Goal: Task Accomplishment & Management: Complete application form

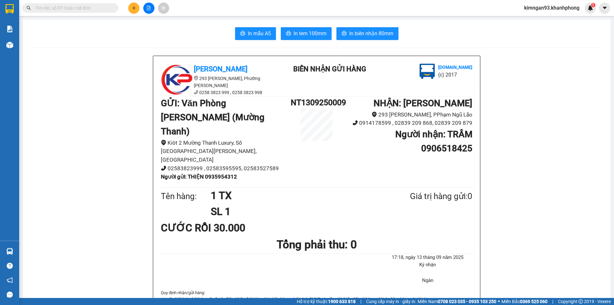
click at [133, 6] on icon "plus" at bounding box center [134, 8] width 4 height 4
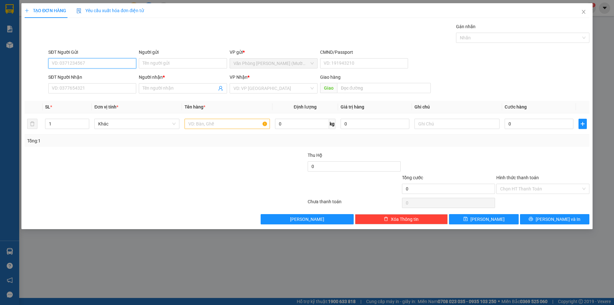
click at [68, 67] on input "SĐT Người Gửi" at bounding box center [92, 63] width 88 height 10
click at [69, 64] on input "SĐT Người Gửi" at bounding box center [92, 63] width 88 height 10
type input "0988358905"
click at [161, 62] on input "Người gửi" at bounding box center [183, 63] width 88 height 10
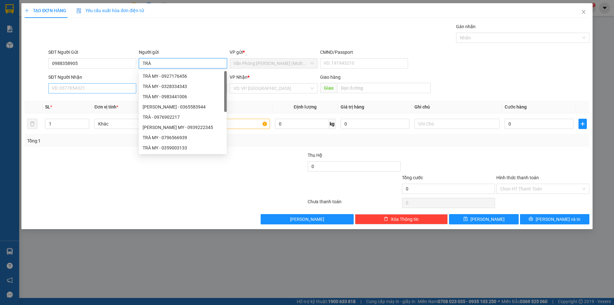
type input "TRÀ"
click at [109, 90] on input "SĐT Người Nhận" at bounding box center [92, 88] width 88 height 10
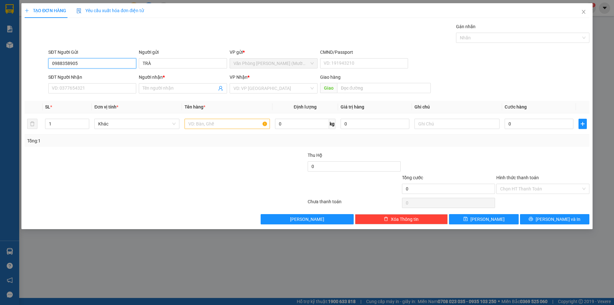
drag, startPoint x: 81, startPoint y: 61, endPoint x: 28, endPoint y: 60, distance: 53.5
click at [28, 60] on div "SĐT Người Gửi 0988358905 0988358905 Người gửi TRÀ VP gửi * Văn Phòng [PERSON_NA…" at bounding box center [307, 60] width 566 height 22
click at [70, 87] on input "SĐT Người Nhận" at bounding box center [92, 88] width 88 height 10
paste input "0988358905"
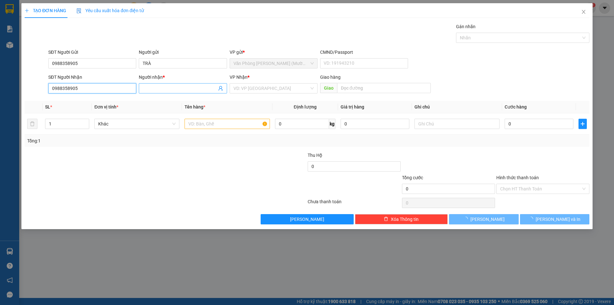
type input "0988358905"
click at [180, 87] on input "Người nhận *" at bounding box center [180, 88] width 74 height 7
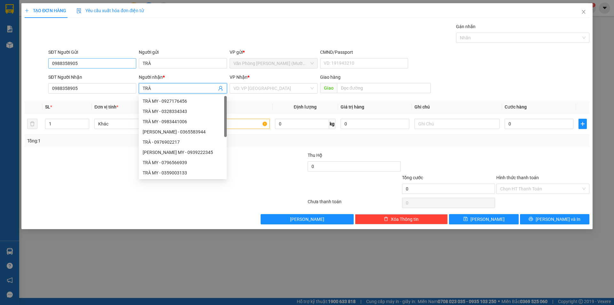
type input "TRÀ"
drag, startPoint x: 92, startPoint y: 62, endPoint x: 0, endPoint y: 45, distance: 93.9
click at [0, 46] on div "TẠO ĐƠN HÀNG Yêu cầu xuất hóa đơn điện tử Transit Pickup Surcharge Ids Transit …" at bounding box center [307, 152] width 614 height 305
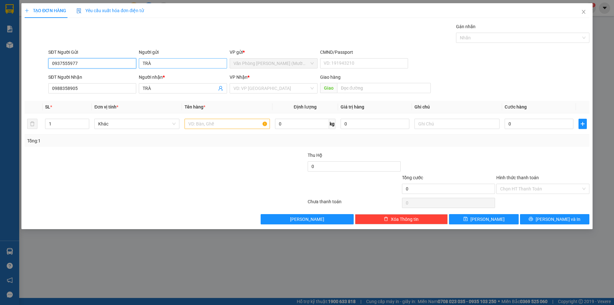
type input "0937555977"
drag, startPoint x: 158, startPoint y: 63, endPoint x: 22, endPoint y: 68, distance: 135.7
click at [26, 68] on div "SĐT Người Gửi 0937555977 0937555977 Người gửi TRÀ VP gửi * Văn Phòng [PERSON_NA…" at bounding box center [307, 60] width 566 height 22
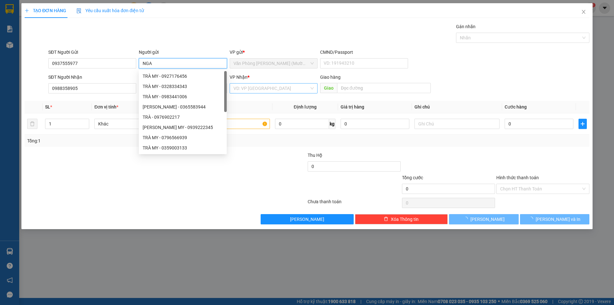
type input "NGA"
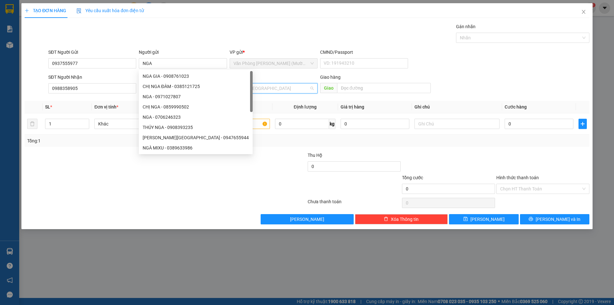
click at [283, 90] on input "search" at bounding box center [272, 89] width 76 height 10
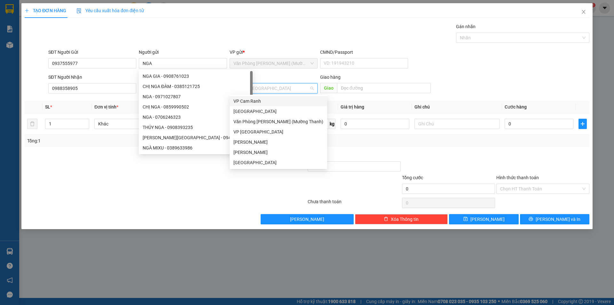
type input "1"
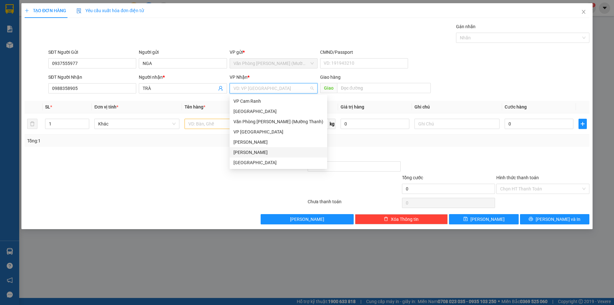
click at [255, 152] on div "[PERSON_NAME]" at bounding box center [279, 152] width 90 height 7
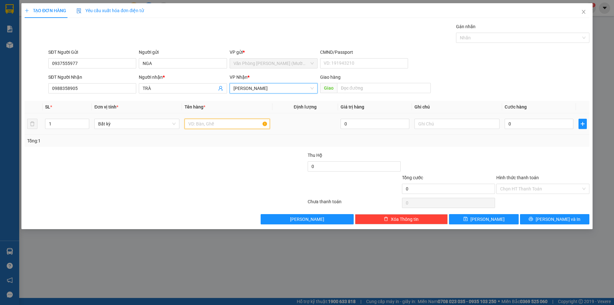
click at [201, 126] on input "text" at bounding box center [227, 124] width 85 height 10
type input "1 TX"
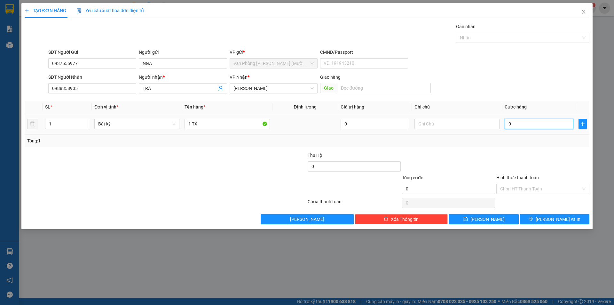
click at [531, 125] on input "0" at bounding box center [539, 124] width 69 height 10
type input "3"
type input "30"
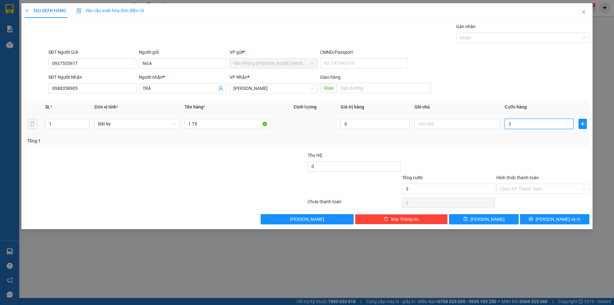
type input "30"
type input "30.000"
click at [564, 100] on div "Transit Pickup Surcharge Ids Transit Deliver Surcharge Ids Transit Deliver Surc…" at bounding box center [307, 123] width 565 height 201
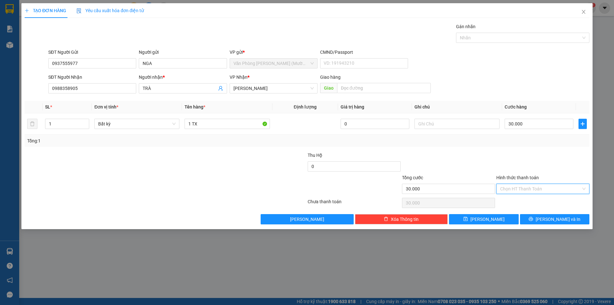
click at [537, 188] on input "Hình thức thanh toán" at bounding box center [540, 189] width 81 height 10
click at [527, 201] on div "Tại văn phòng" at bounding box center [542, 201] width 85 height 7
type input "0"
click at [533, 220] on icon "printer" at bounding box center [531, 219] width 4 height 4
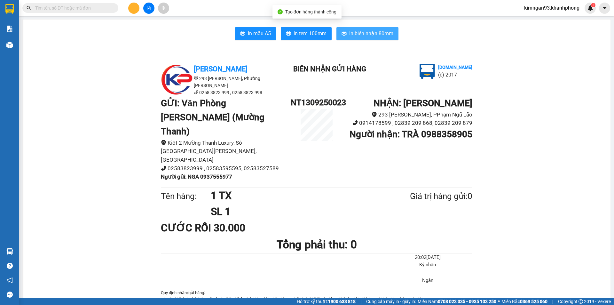
click at [361, 37] on span "In biên nhận 80mm" at bounding box center [371, 33] width 44 height 8
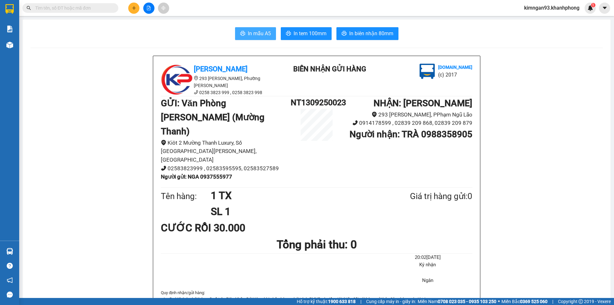
click at [259, 37] on span "In mẫu A5" at bounding box center [259, 33] width 23 height 8
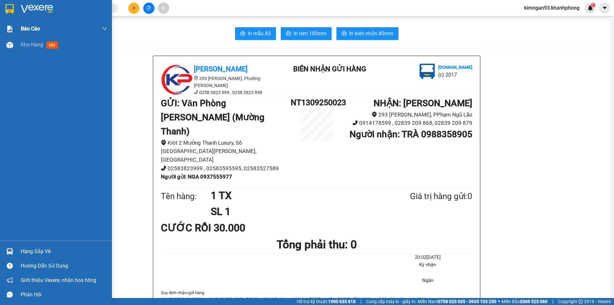
click at [27, 29] on span "Báo cáo" at bounding box center [30, 29] width 19 height 8
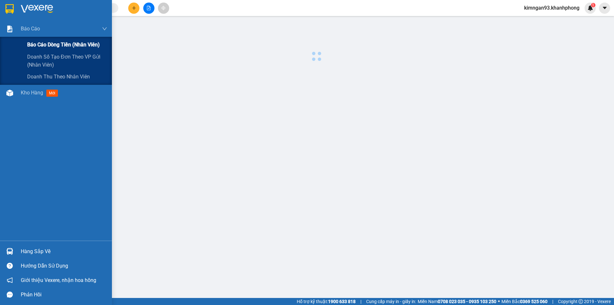
click at [37, 44] on span "Báo cáo dòng tiền (nhân viên)" at bounding box center [63, 45] width 73 height 8
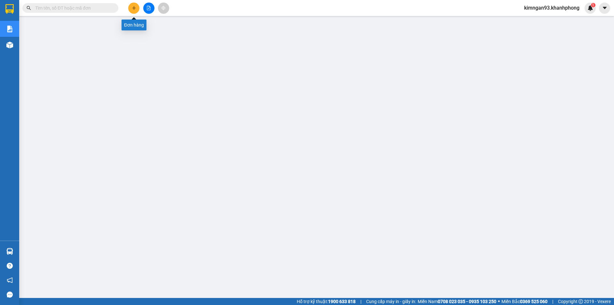
click at [134, 12] on button at bounding box center [133, 8] width 11 height 11
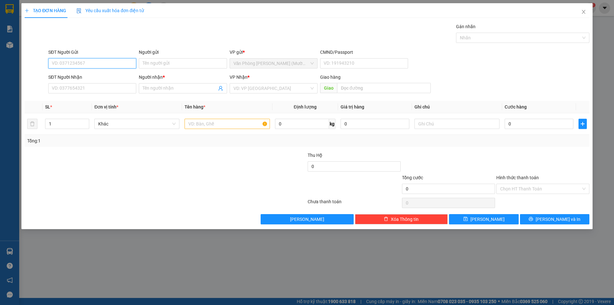
click at [70, 64] on input "SĐT Người Gửi" at bounding box center [92, 63] width 88 height 10
type input "0"
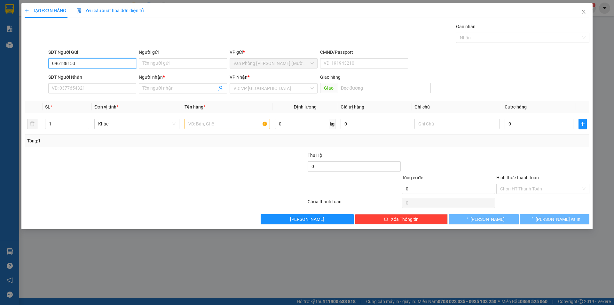
type input "0961381530"
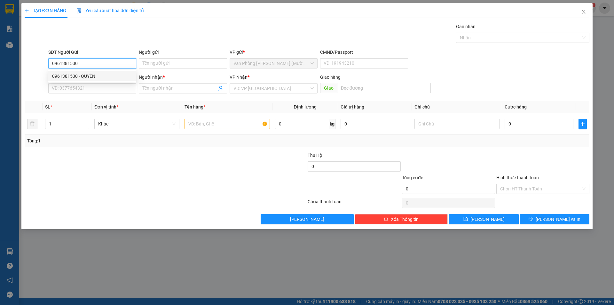
click at [70, 78] on div "0961381530 - QUYÊN" at bounding box center [92, 76] width 80 height 7
type input "QUYÊN"
type input "0961381530"
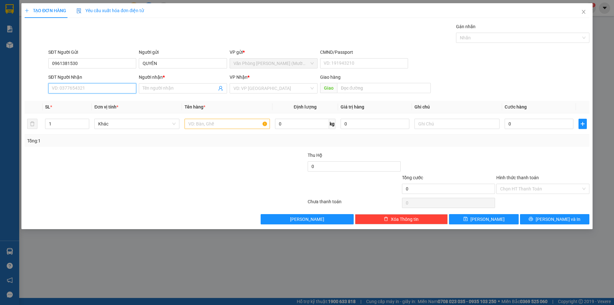
click at [93, 91] on input "SĐT Người Nhận" at bounding box center [92, 88] width 88 height 10
click at [96, 109] on div "0963140123 - MEDLATEC HCM" at bounding box center [92, 111] width 80 height 7
type input "0963140123"
type input "MEDLATEC HCM"
click at [236, 123] on input "text" at bounding box center [227, 124] width 85 height 10
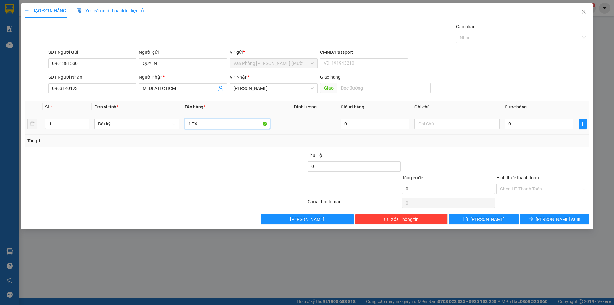
type input "1 TX"
click at [510, 124] on input "0" at bounding box center [539, 124] width 69 height 10
type input "2"
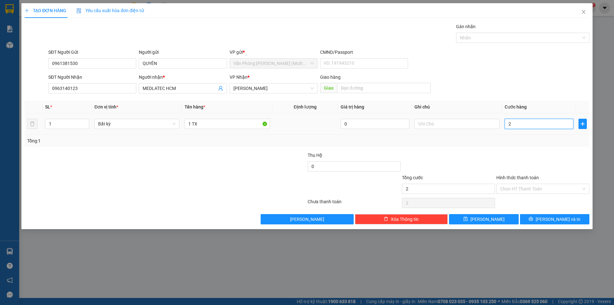
type input "20"
type input "20.000"
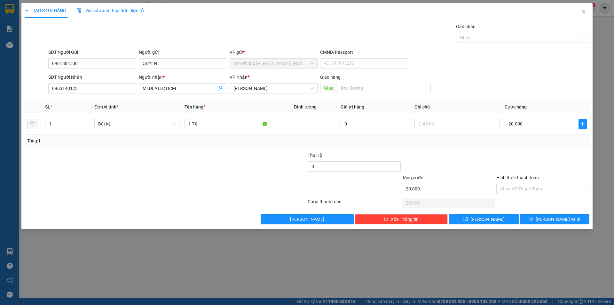
click at [500, 103] on th "Ghi chú" at bounding box center [457, 107] width 90 height 12
click at [514, 187] on input "Hình thức thanh toán" at bounding box center [540, 189] width 81 height 10
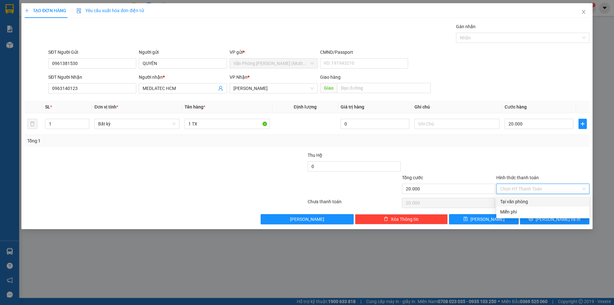
click at [513, 198] on div "Tại văn phòng" at bounding box center [542, 201] width 85 height 7
type input "0"
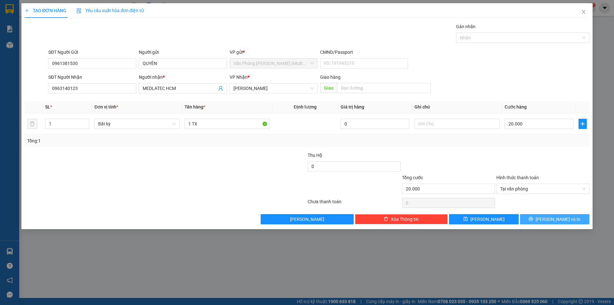
click at [549, 219] on button "[PERSON_NAME] và In" at bounding box center [554, 219] width 69 height 10
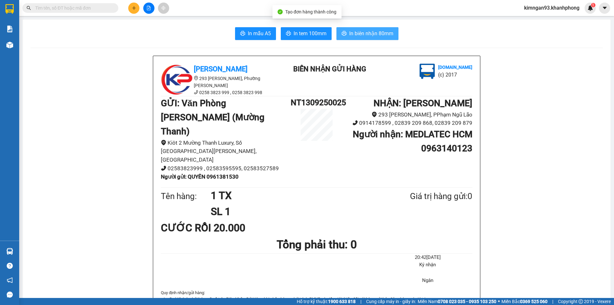
click at [365, 34] on span "In biên nhận 80mm" at bounding box center [371, 33] width 44 height 8
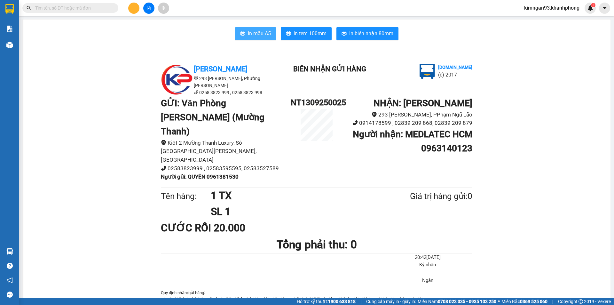
click at [248, 32] on span "In mẫu A5" at bounding box center [259, 33] width 23 height 8
click at [79, 11] on input "text" at bounding box center [73, 7] width 76 height 7
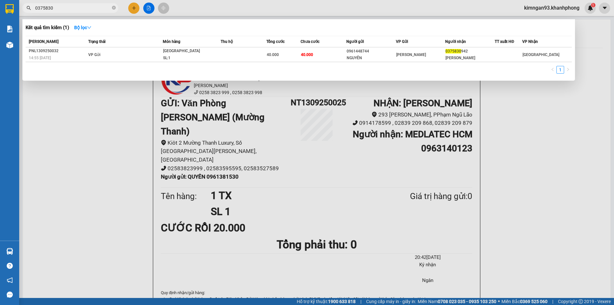
click at [119, 96] on div at bounding box center [307, 152] width 614 height 305
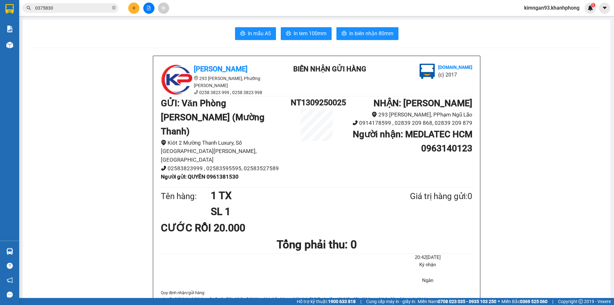
click at [66, 11] on input "0375830" at bounding box center [73, 7] width 76 height 7
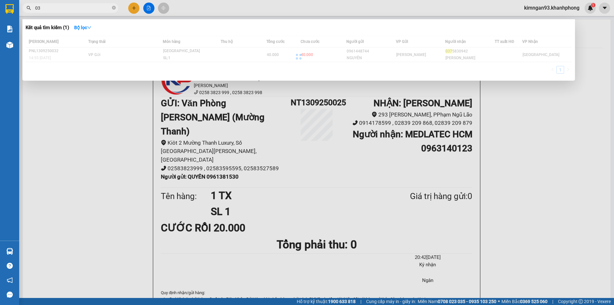
type input "0"
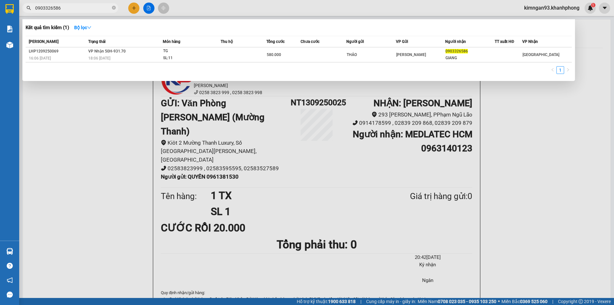
type input "0903326586"
click at [140, 142] on div at bounding box center [307, 152] width 614 height 305
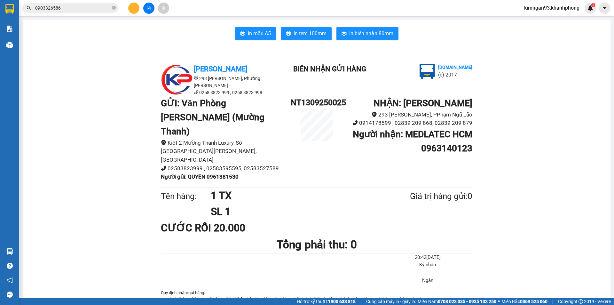
drag, startPoint x: 61, startPoint y: 21, endPoint x: 29, endPoint y: 8, distance: 34.5
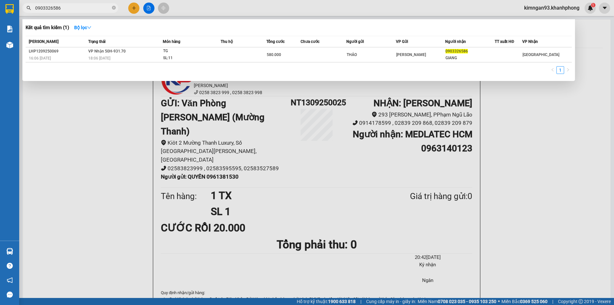
click at [71, 8] on input "0903326586" at bounding box center [73, 7] width 76 height 7
click at [89, 155] on div at bounding box center [307, 152] width 614 height 305
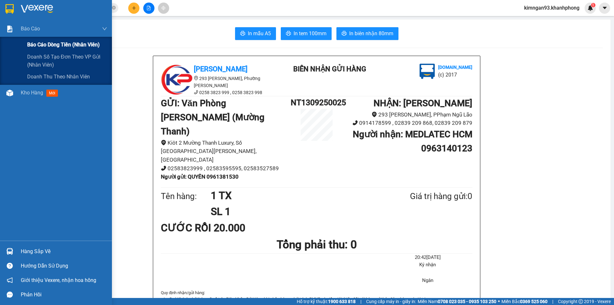
click at [38, 39] on div "Báo cáo dòng tiền (nhân viên)" at bounding box center [67, 45] width 80 height 16
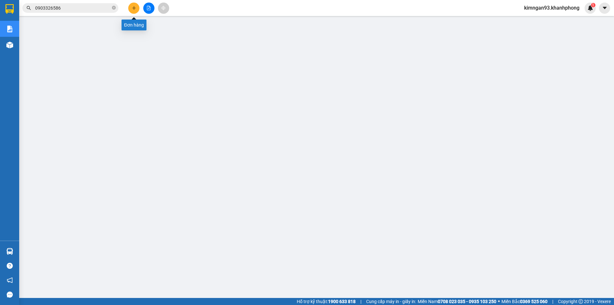
click at [135, 9] on icon "plus" at bounding box center [134, 8] width 4 height 4
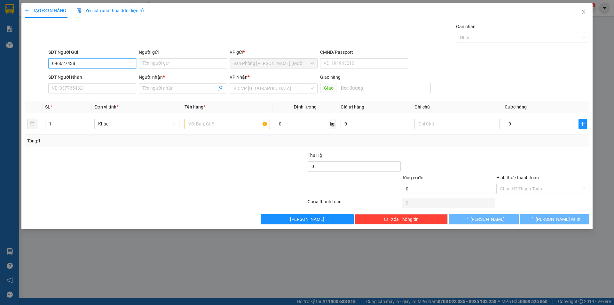
type input "0966274387"
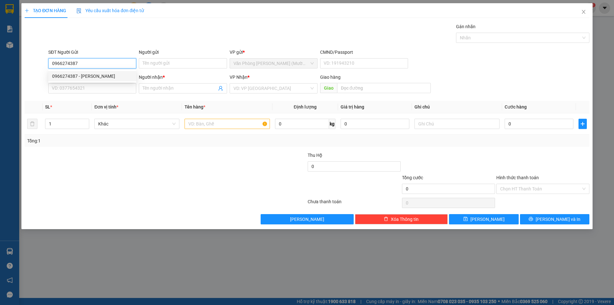
click at [98, 76] on div "0966274387 - [PERSON_NAME]" at bounding box center [92, 76] width 80 height 7
type input "THANH"
type input "0966274387"
click at [92, 87] on input "SĐT Người Nhận" at bounding box center [92, 88] width 88 height 10
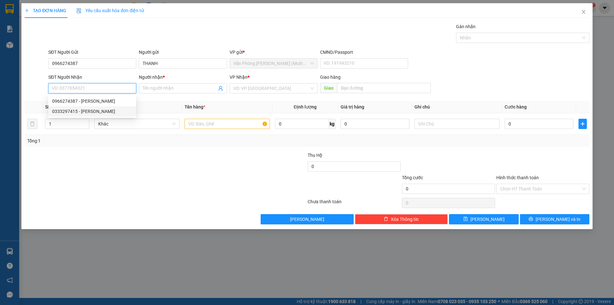
click at [88, 113] on div "0333297415 - [PERSON_NAME]" at bounding box center [92, 111] width 80 height 7
type input "0333297415"
type input "VŨ"
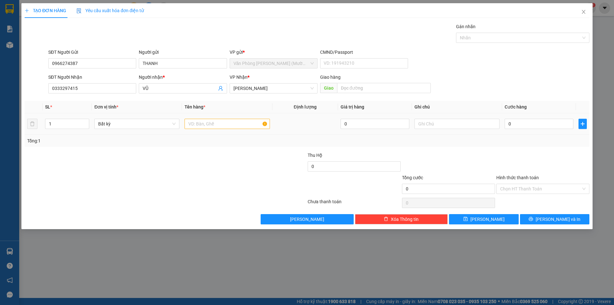
drag, startPoint x: 206, startPoint y: 131, endPoint x: 203, endPoint y: 128, distance: 4.1
click at [205, 130] on td at bounding box center [227, 123] width 90 height 21
click at [203, 127] on input "text" at bounding box center [227, 124] width 85 height 10
type input "1 TG"
click at [527, 125] on input "0" at bounding box center [539, 124] width 69 height 10
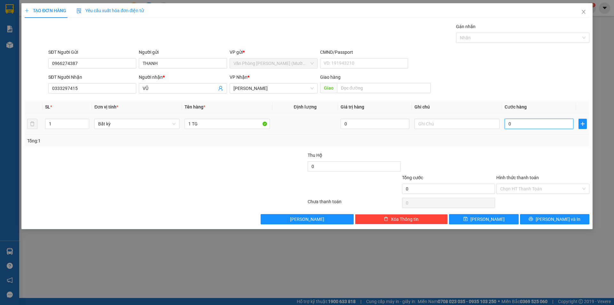
type input "2"
type input "20"
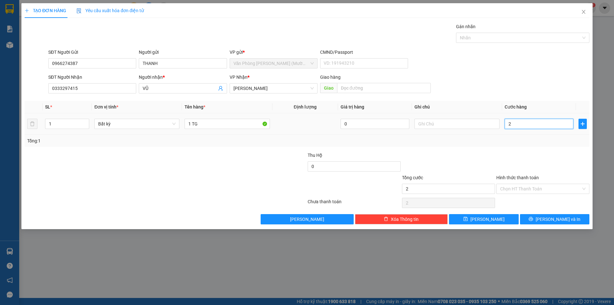
type input "20"
type input "20.000"
click at [524, 105] on span "Cước hàng" at bounding box center [516, 106] width 22 height 5
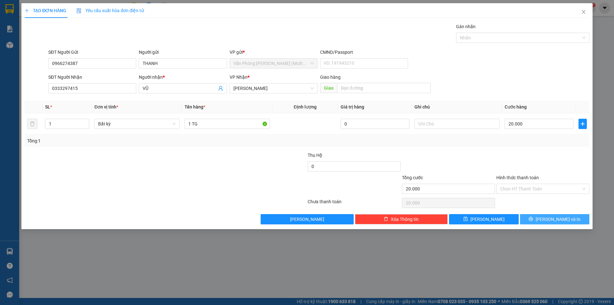
click at [536, 216] on button "[PERSON_NAME] và In" at bounding box center [554, 219] width 69 height 10
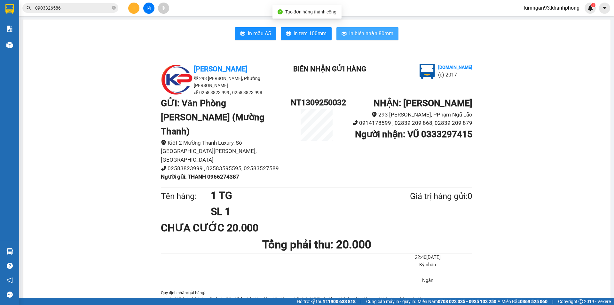
click at [368, 28] on button "In biên nhận 80mm" at bounding box center [368, 33] width 62 height 13
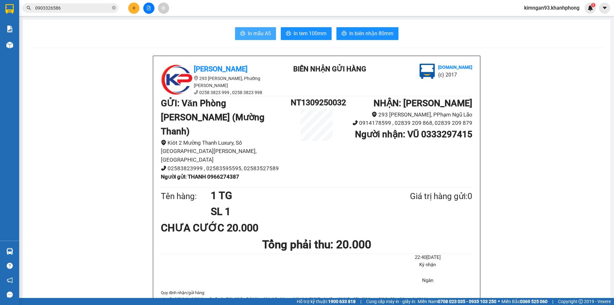
click at [270, 34] on button "In mẫu A5" at bounding box center [255, 33] width 41 height 13
